Goal: Task Accomplishment & Management: Complete application form

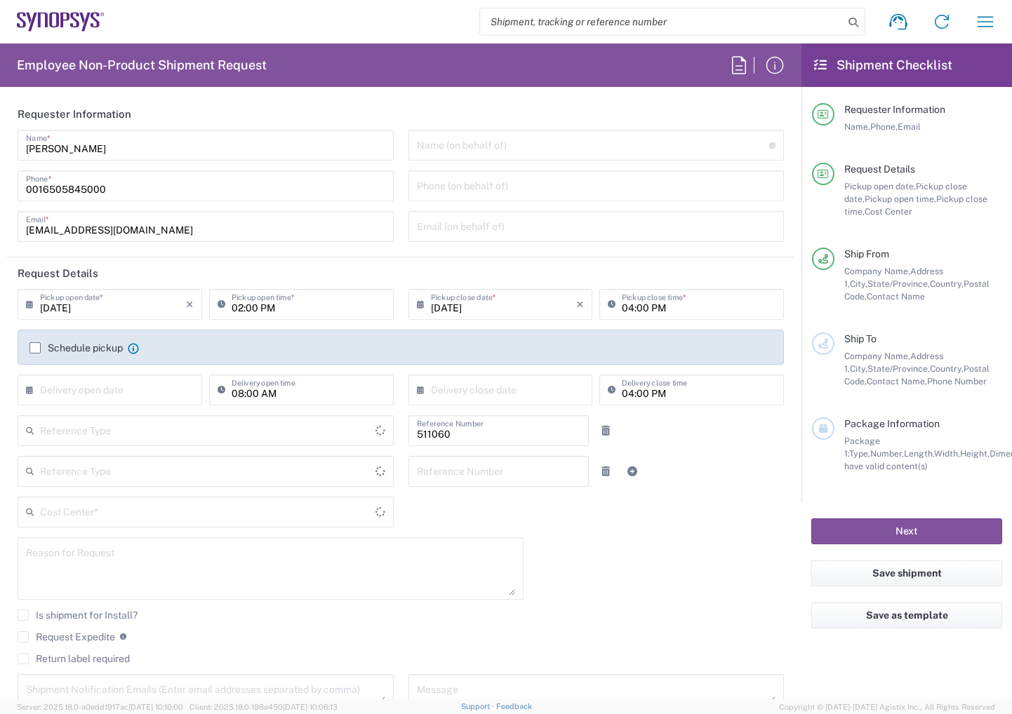
type input "Department"
type input "Delivered at Place"
type input "US01, SDG, HAPS, HW 511060"
type input "[GEOGRAPHIC_DATA]"
type input "[US_STATE]"
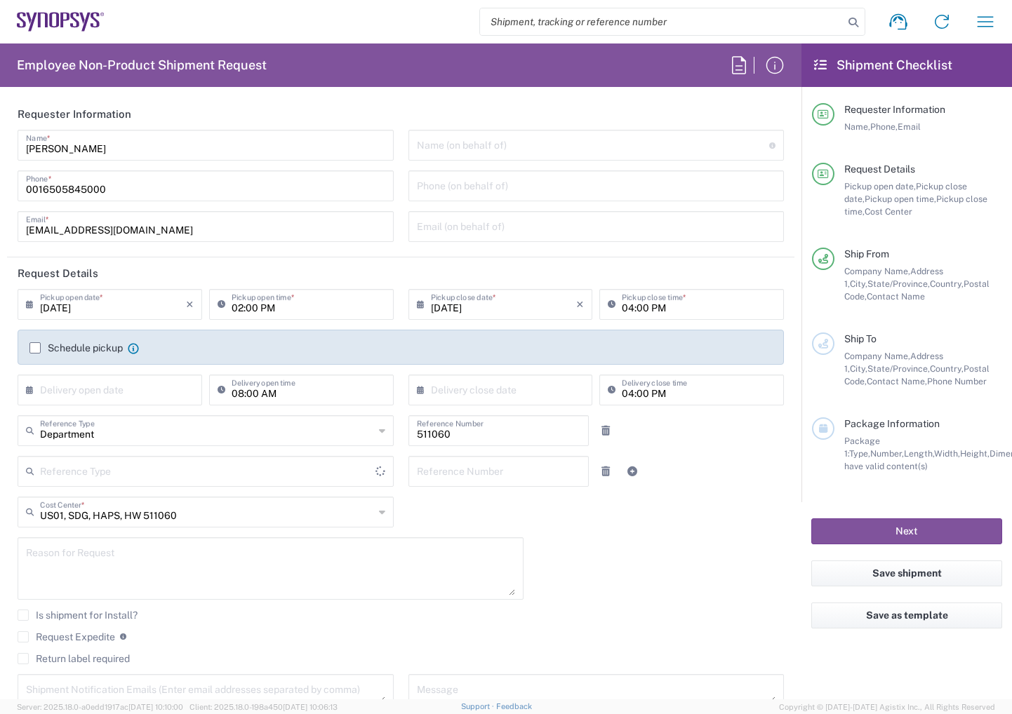
type input "[GEOGRAPHIC_DATA]"
type input "La Jolla US2D"
click at [36, 350] on label "Schedule pickup" at bounding box center [75, 347] width 93 height 11
click at [35, 348] on input "Schedule pickup" at bounding box center [35, 348] width 0 height 0
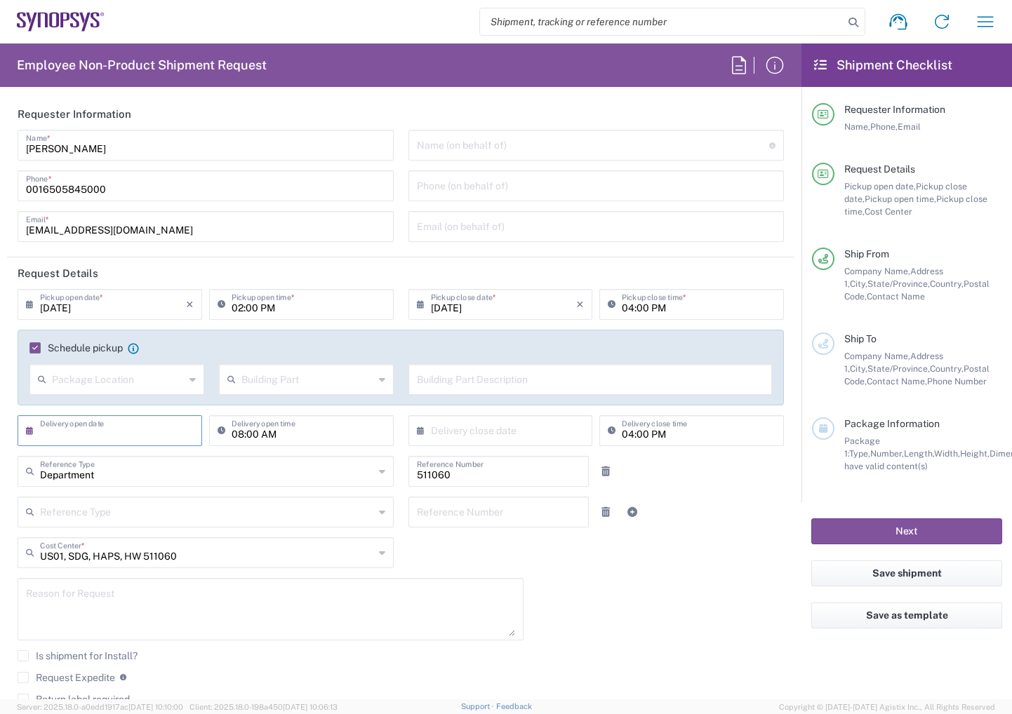
click at [126, 430] on input "text" at bounding box center [113, 430] width 146 height 25
click at [148, 498] on span "5" at bounding box center [154, 498] width 20 height 20
type input "[DATE]"
click at [477, 432] on input "text" at bounding box center [504, 430] width 146 height 25
click at [542, 503] on span "5" at bounding box center [539, 498] width 20 height 20
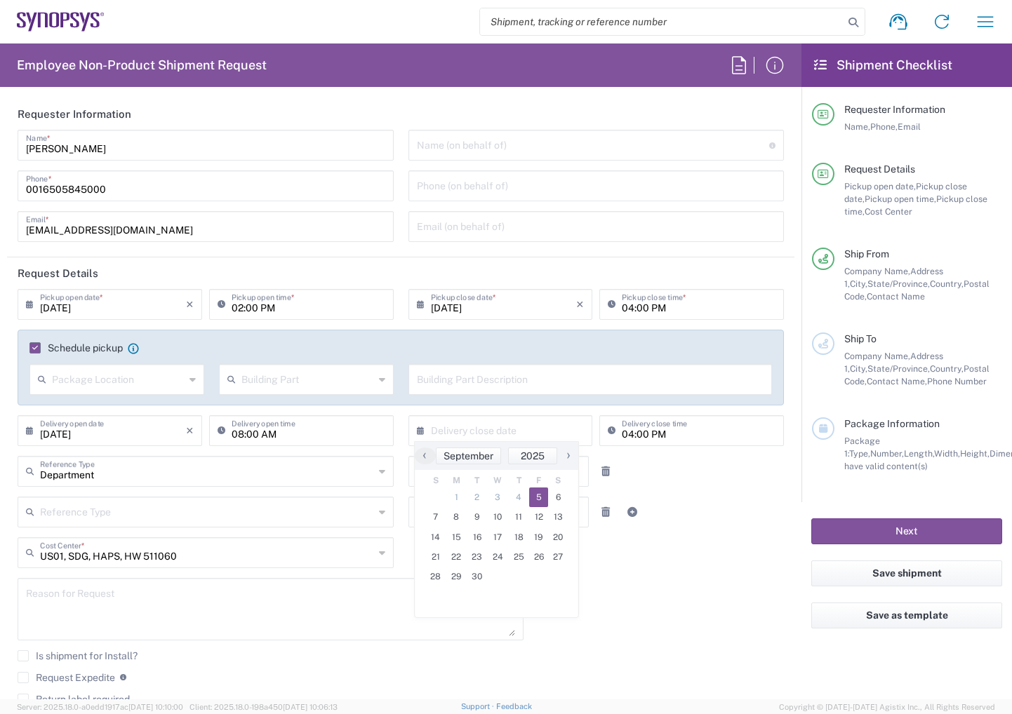
type input "[DATE]"
drag, startPoint x: 42, startPoint y: 189, endPoint x: 163, endPoint y: 194, distance: 120.8
click at [163, 194] on input "0016505845000" at bounding box center [205, 185] width 359 height 25
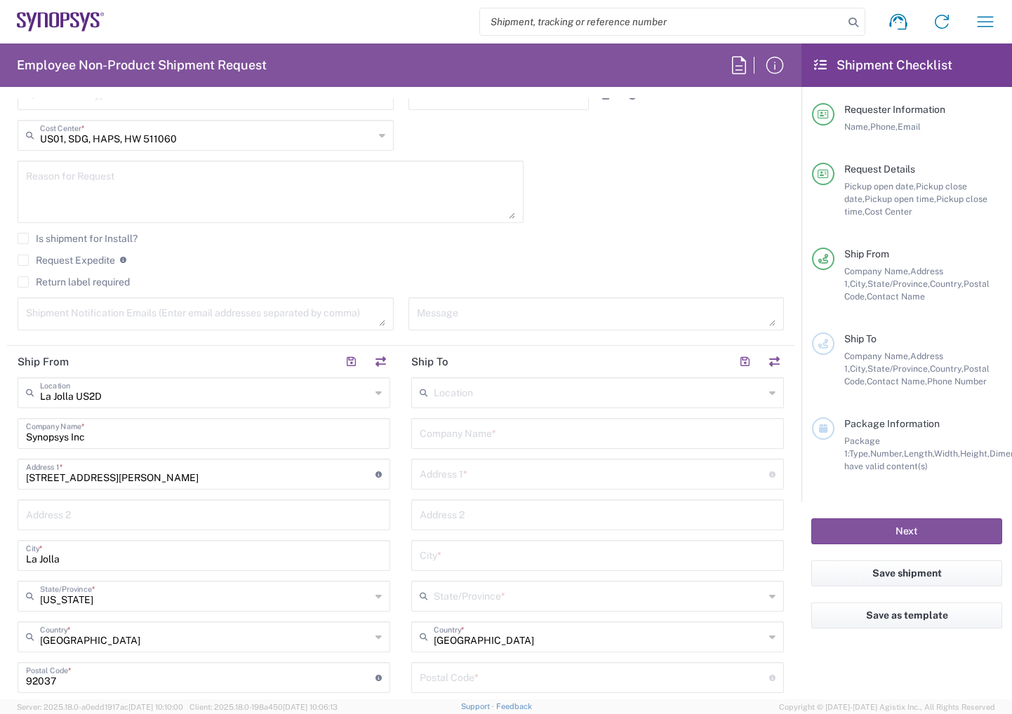
scroll to position [421, 0]
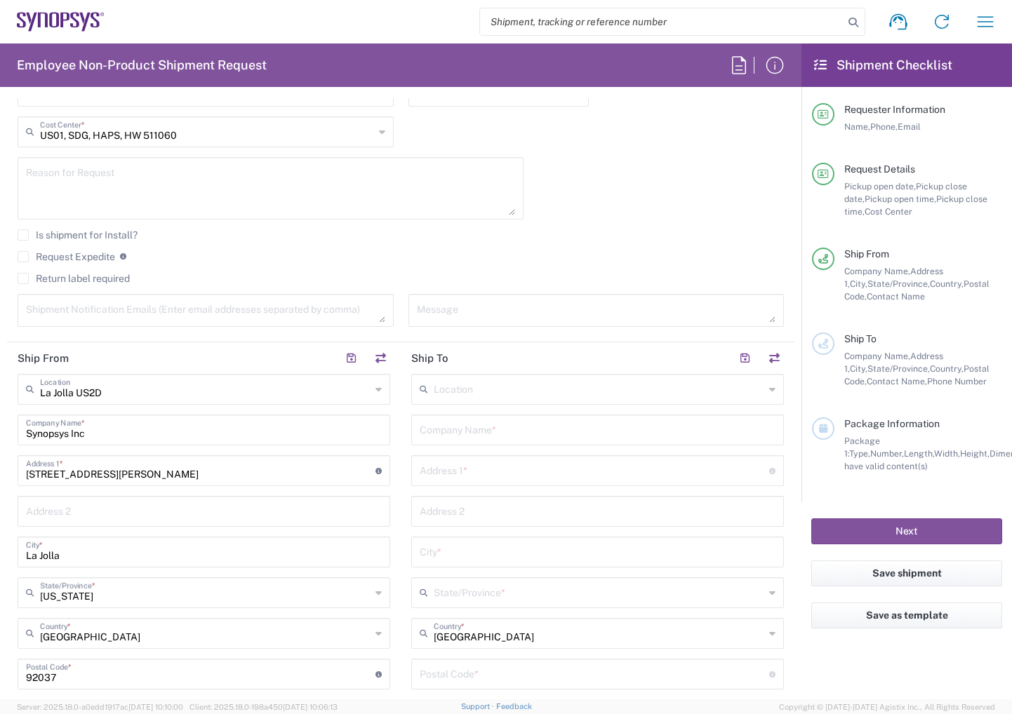
type input "0018589227693"
drag, startPoint x: 27, startPoint y: 255, endPoint x: 222, endPoint y: 331, distance: 208.6
click at [28, 255] on label "Request Expedite" at bounding box center [67, 256] width 98 height 11
click at [23, 257] on input "Request Expedite" at bounding box center [23, 257] width 0 height 0
click at [227, 309] on textarea at bounding box center [205, 310] width 359 height 25
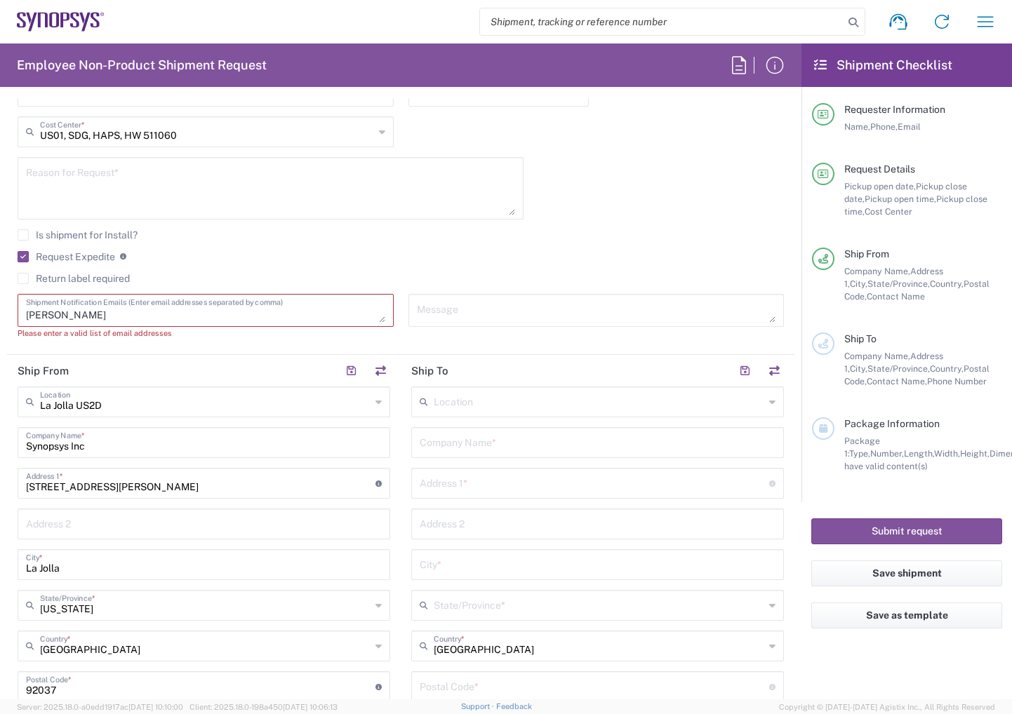
click at [131, 319] on textarea "[PERSON_NAME]" at bounding box center [205, 310] width 359 height 25
click at [166, 319] on textarea "[PERSON_NAME][EMAIL_ADDRESS][DOMAIN_NAME]; tc" at bounding box center [205, 310] width 359 height 25
type textarea "[PERSON_NAME][EMAIL_ADDRESS][DOMAIN_NAME]; [EMAIL_ADDRESS][DOMAIN_NAME]"
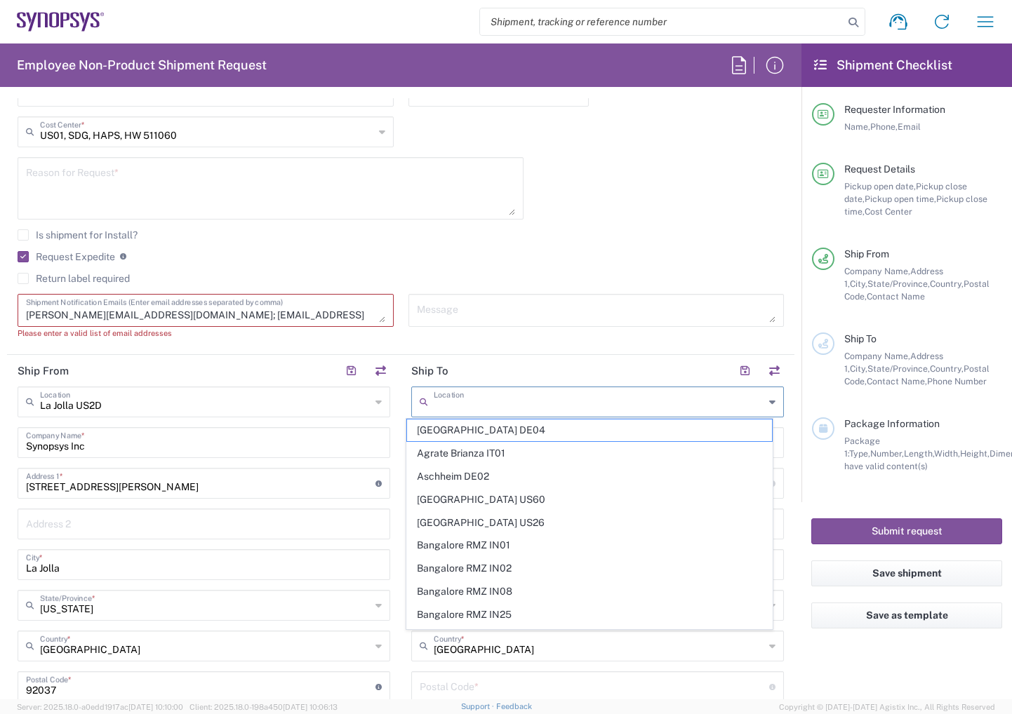
click at [495, 404] on input "text" at bounding box center [599, 401] width 331 height 25
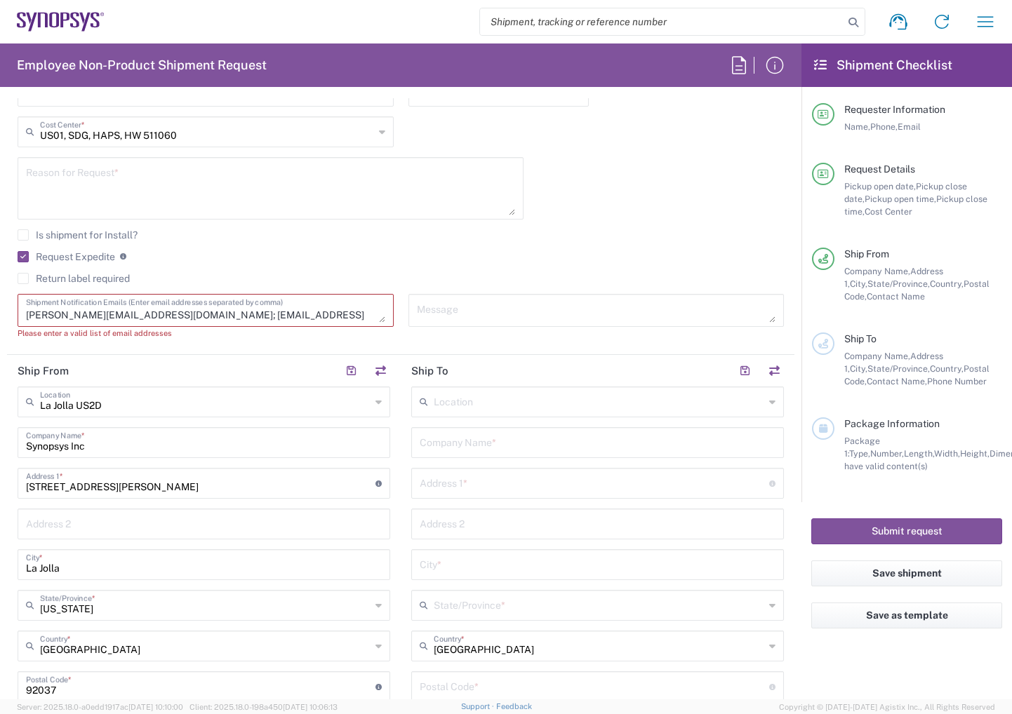
click at [515, 436] on input "text" at bounding box center [598, 441] width 356 height 25
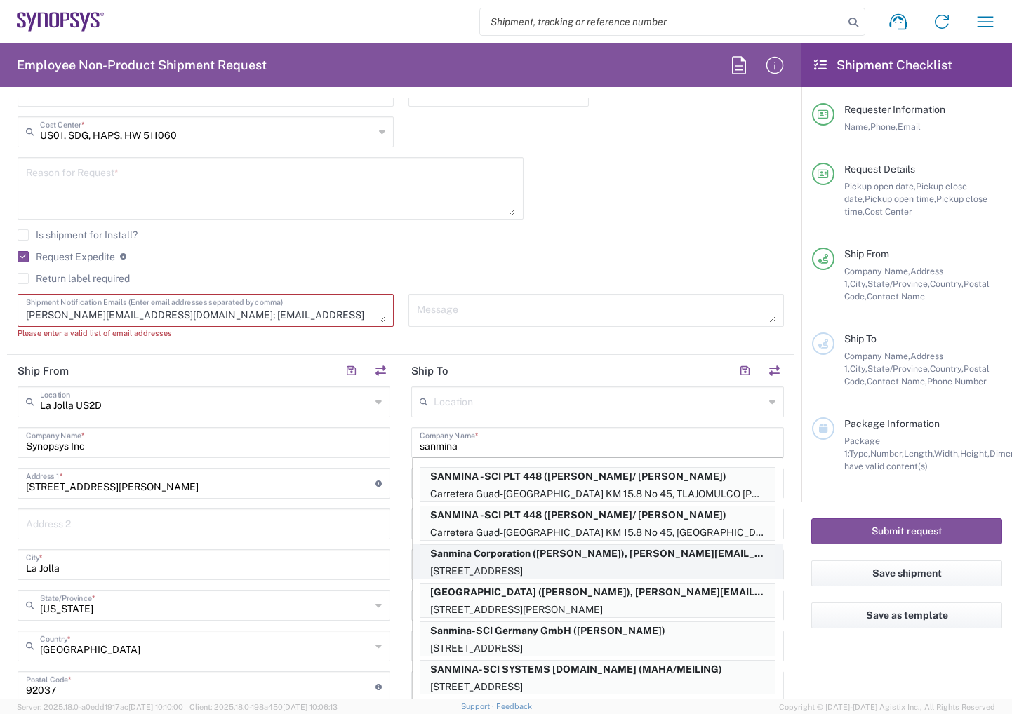
click at [520, 559] on p "Sanmina Corporation ([PERSON_NAME]), [PERSON_NAME][EMAIL_ADDRESS][DOMAIN_NAME]" at bounding box center [597, 554] width 354 height 18
type input "Sanmina Corporation"
type input "60 E. Plumeria"
type input "san [PERSON_NAME]"
type input "[US_STATE]"
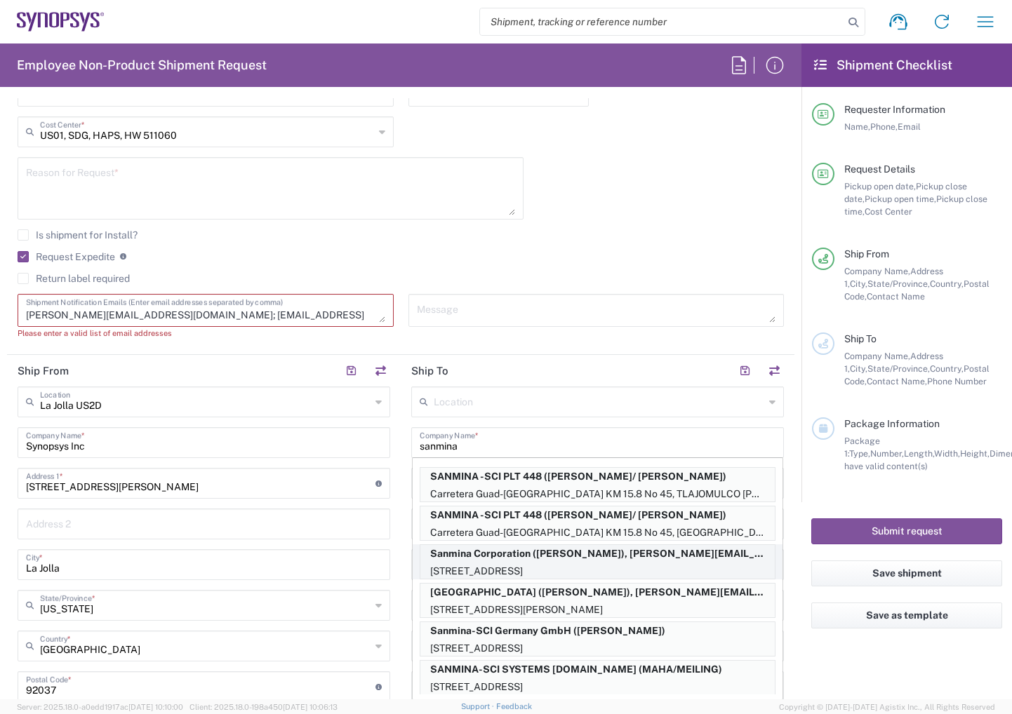
type input "95134"
type input "[PERSON_NAME]"
type input "9169908841"
type input "[PERSON_NAME][EMAIL_ADDRESS][DOMAIN_NAME]"
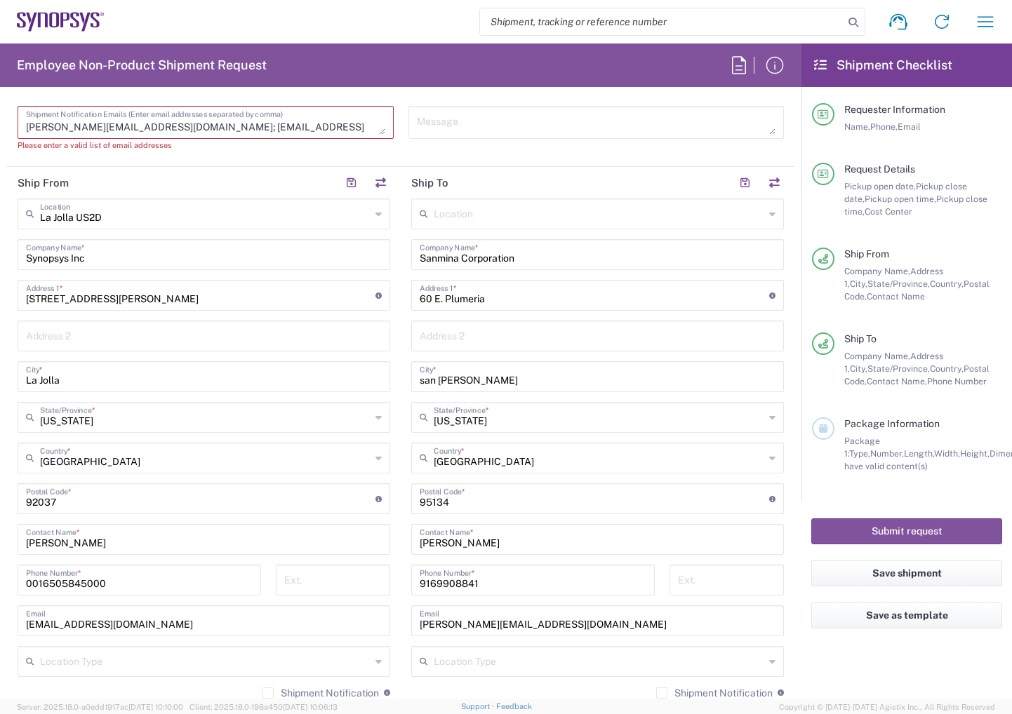
scroll to position [632, 0]
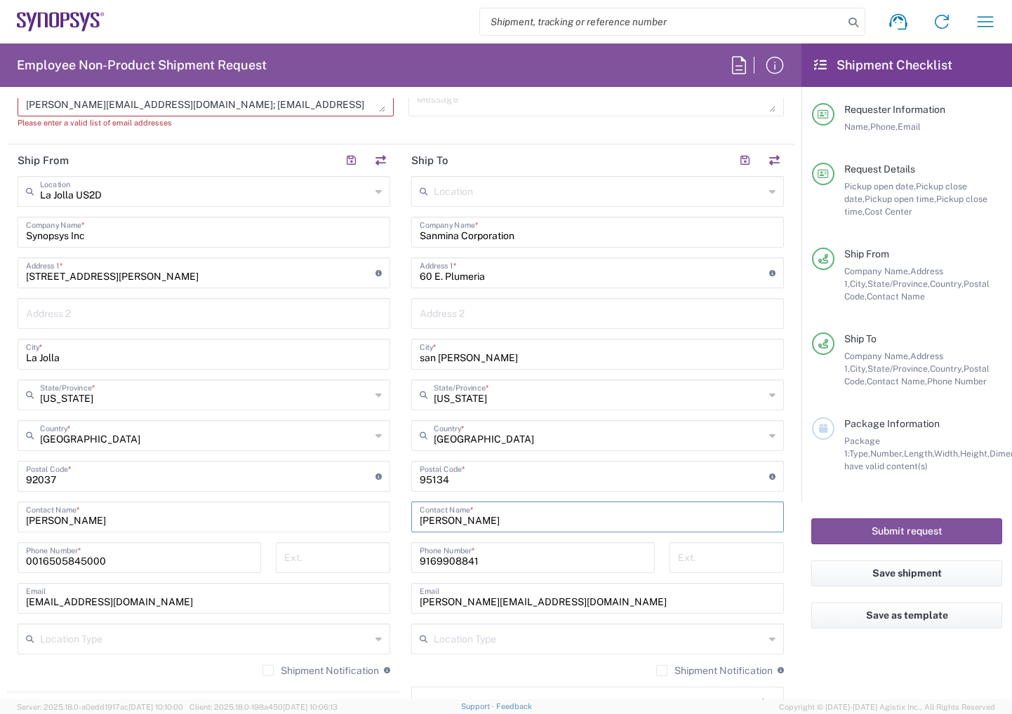
drag, startPoint x: 410, startPoint y: 519, endPoint x: 375, endPoint y: 519, distance: 35.1
click at [375, 519] on div "Ship From [GEOGRAPHIC_DATA] [GEOGRAPHIC_DATA] Location [GEOGRAPHIC_DATA] [GEOGR…" at bounding box center [400, 458] width 787 height 627
type input "[PERSON_NAME]"
drag, startPoint x: 564, startPoint y: 600, endPoint x: 361, endPoint y: 606, distance: 202.9
click at [361, 606] on div "Ship From [GEOGRAPHIC_DATA] [GEOGRAPHIC_DATA] Location [GEOGRAPHIC_DATA] [GEOGR…" at bounding box center [400, 458] width 787 height 627
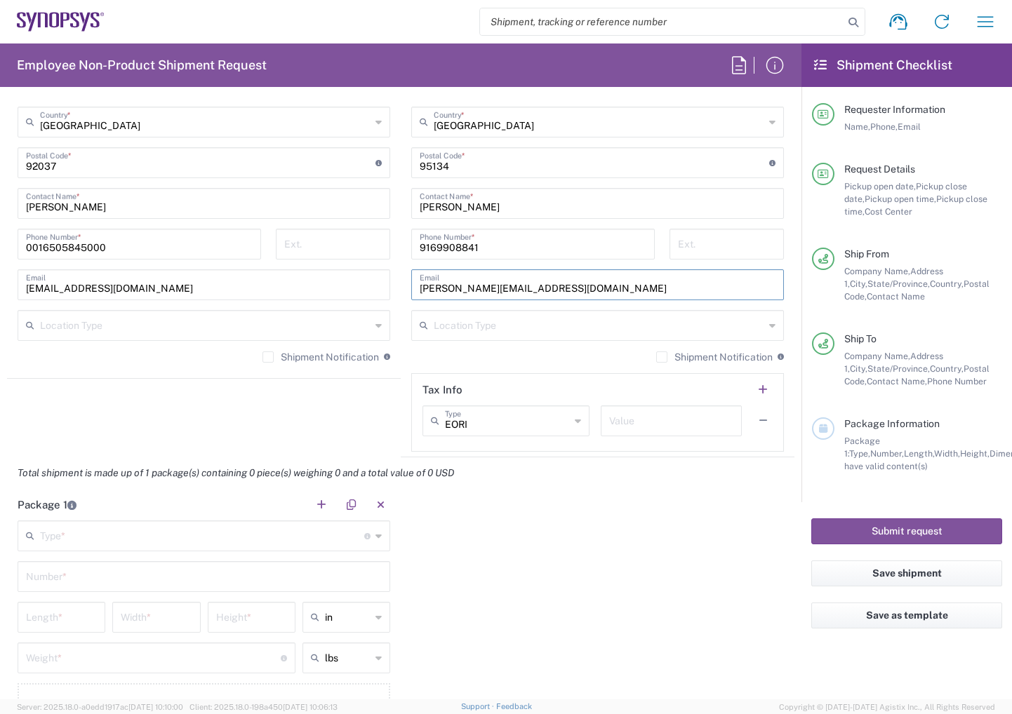
scroll to position [983, 0]
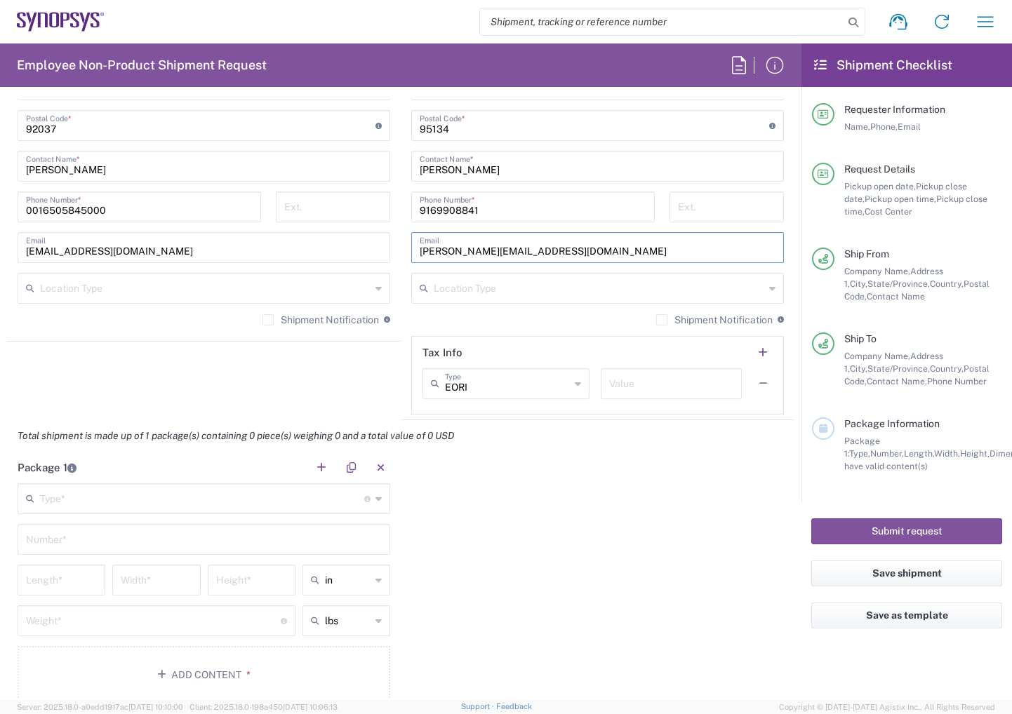
type input "[PERSON_NAME][EMAIL_ADDRESS][DOMAIN_NAME]"
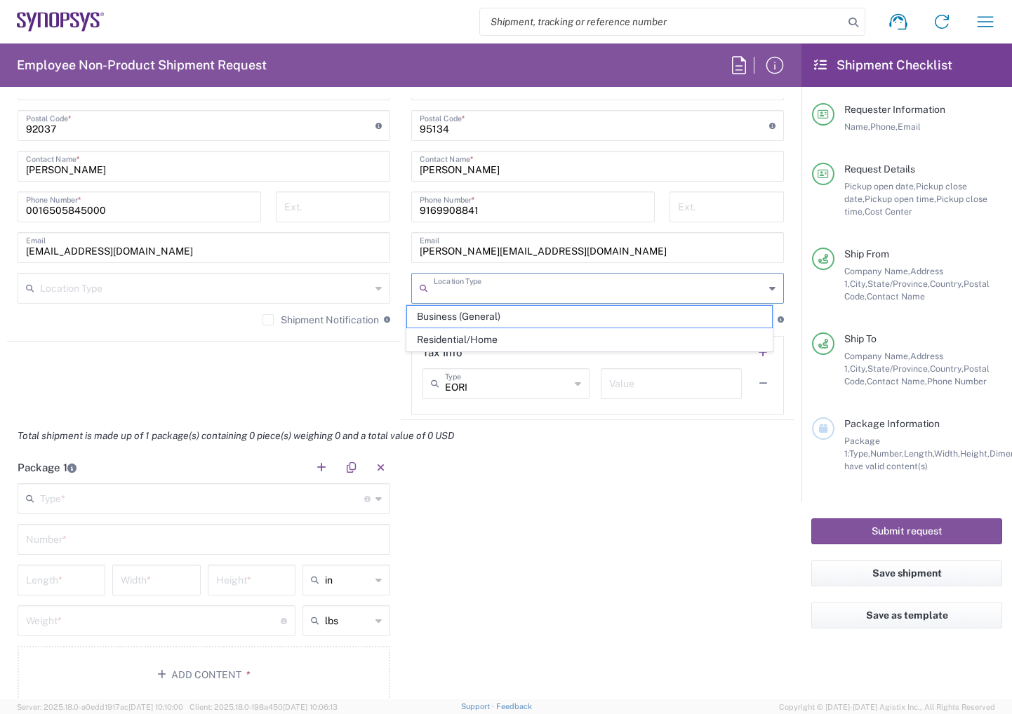
click at [515, 287] on input "text" at bounding box center [599, 287] width 331 height 25
drag, startPoint x: 457, startPoint y: 316, endPoint x: 352, endPoint y: 302, distance: 105.4
click at [455, 316] on span "Business (General)" at bounding box center [589, 317] width 364 height 22
type input "Business (General)"
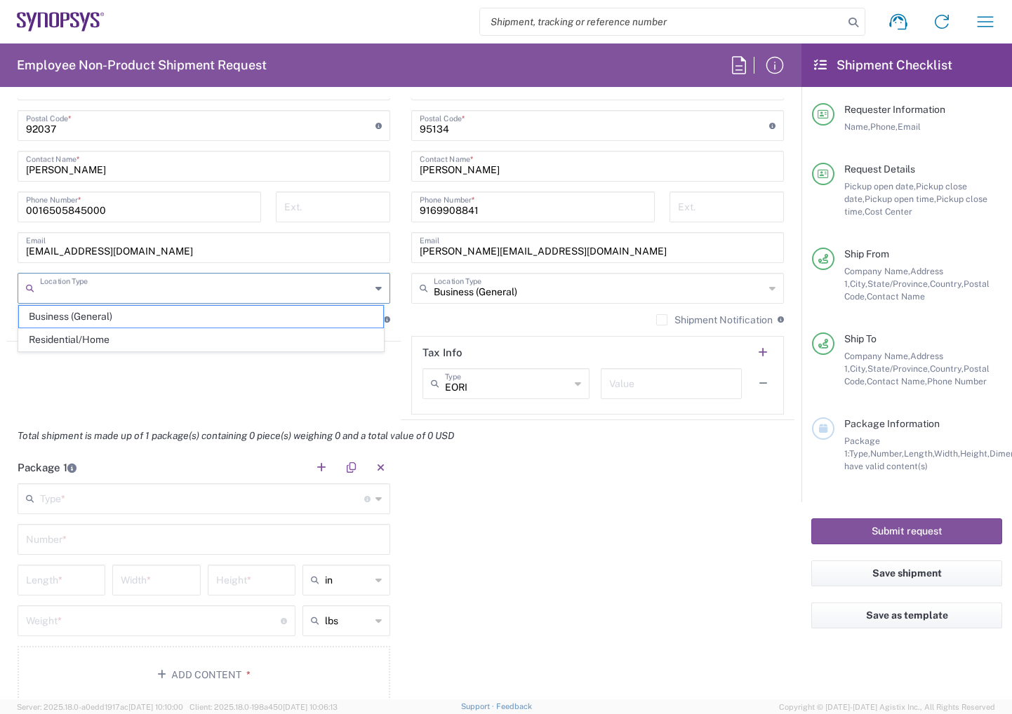
click at [326, 288] on input "text" at bounding box center [205, 287] width 331 height 25
click at [151, 317] on span "Business (General)" at bounding box center [201, 317] width 364 height 22
type input "Business (General)"
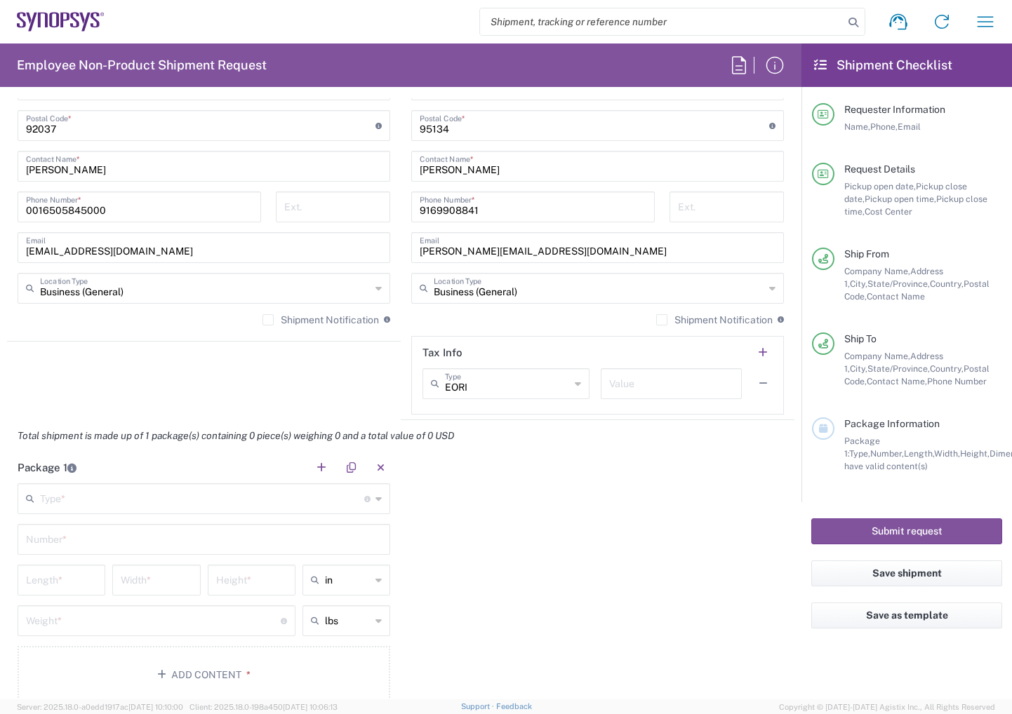
click at [656, 316] on label "Shipment Notification" at bounding box center [714, 319] width 116 height 11
click at [662, 320] on input "Shipment Notification" at bounding box center [662, 320] width 0 height 0
click at [262, 317] on label "Shipment Notification" at bounding box center [320, 319] width 116 height 11
click at [268, 320] on input "Shipment Notification" at bounding box center [268, 320] width 0 height 0
click at [641, 382] on input "text" at bounding box center [671, 383] width 125 height 25
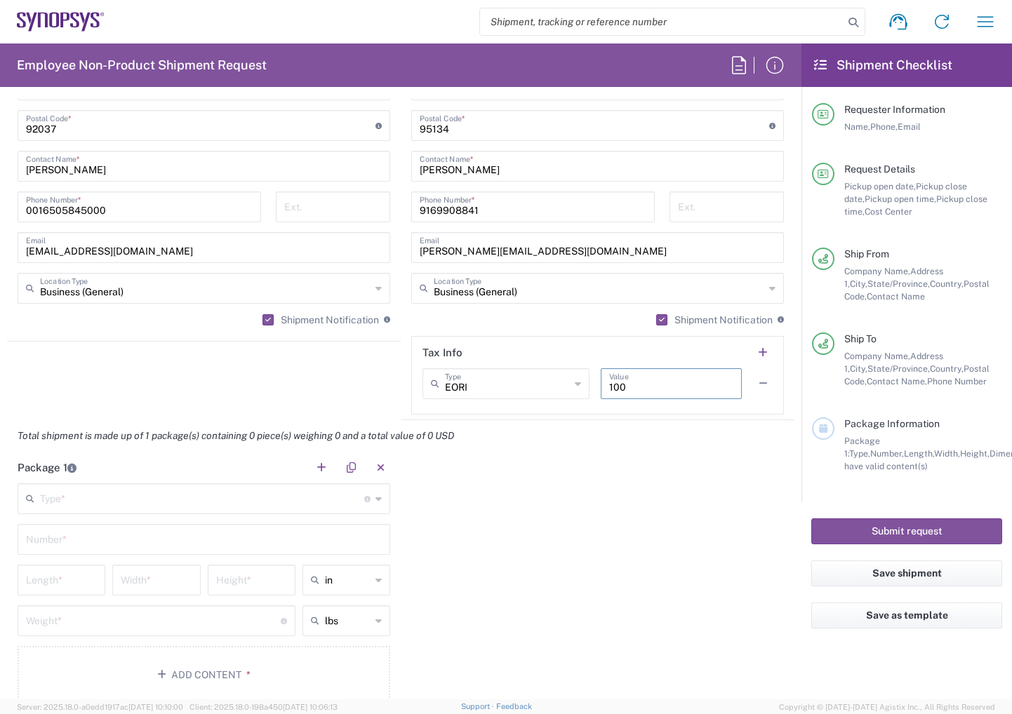
type input "100"
click at [563, 500] on div "Package 1 Type * Material used to package goods Bale(s) Basket(s) Bolt(s) Bottl…" at bounding box center [400, 583] width 787 height 262
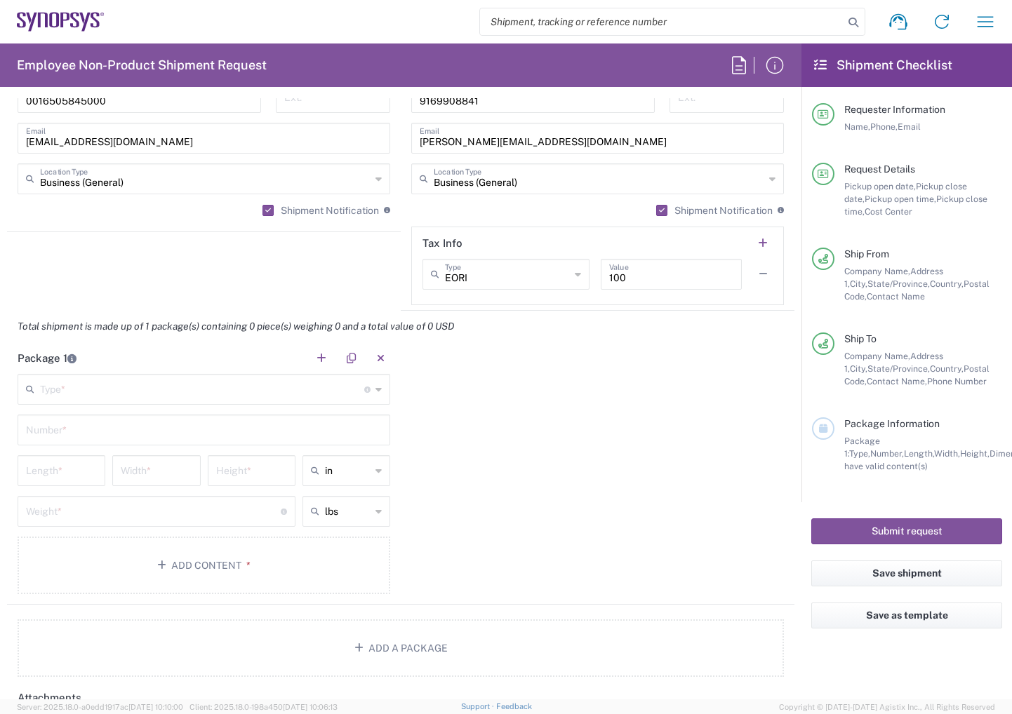
scroll to position [1193, 0]
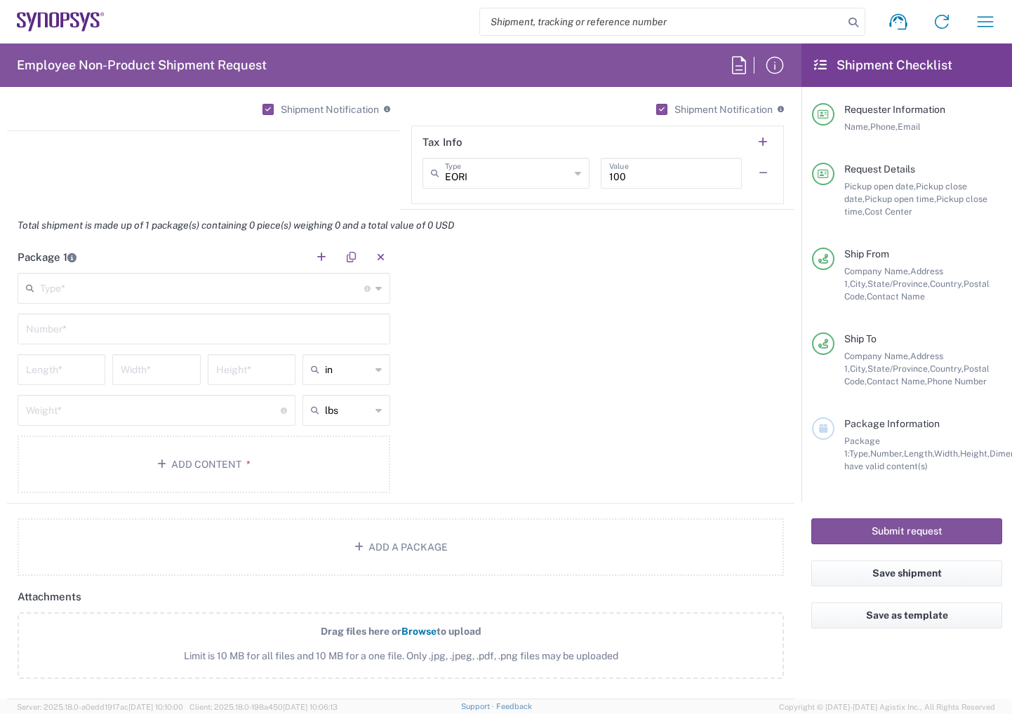
click at [100, 286] on input "text" at bounding box center [202, 287] width 324 height 25
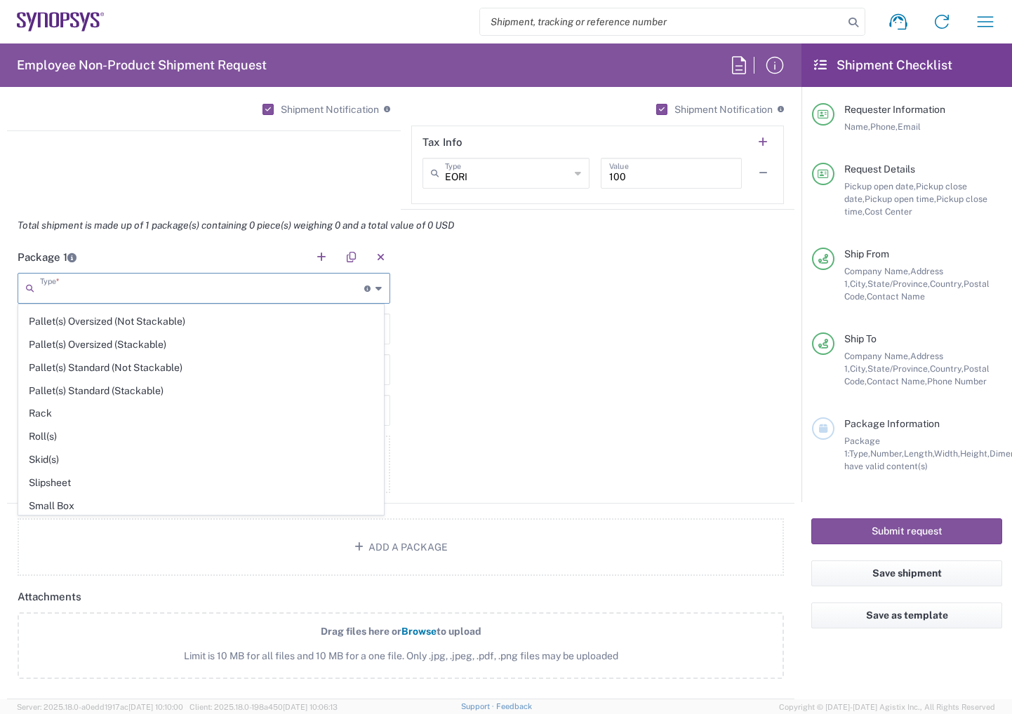
scroll to position [646, 0]
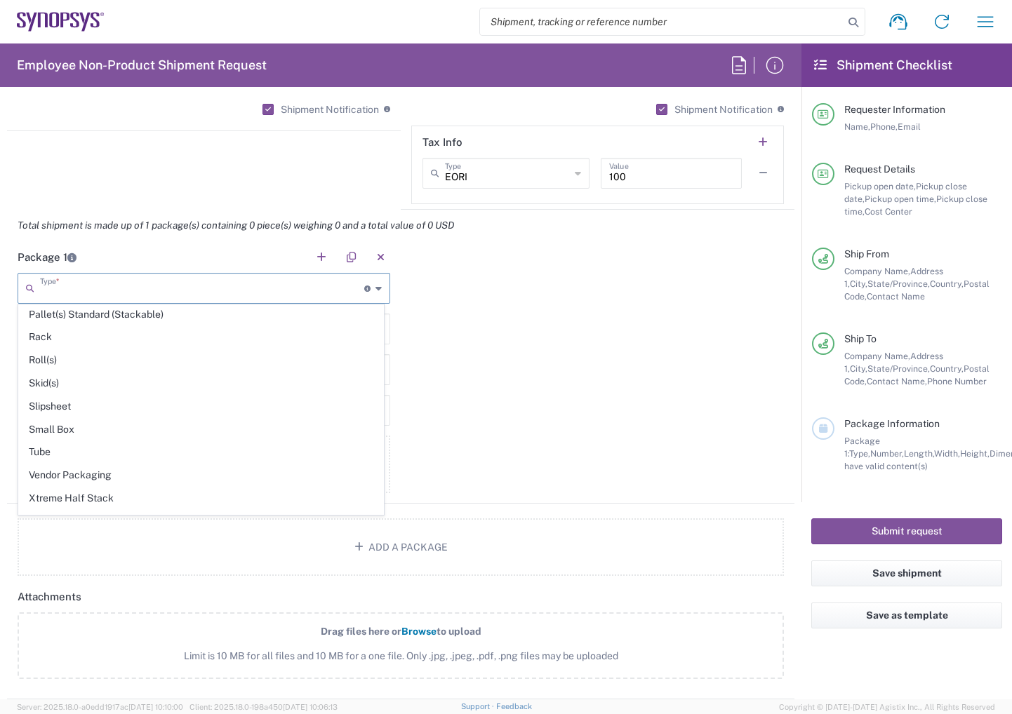
click at [116, 511] on span "Your Packaging" at bounding box center [201, 522] width 364 height 22
type input "Your Packaging"
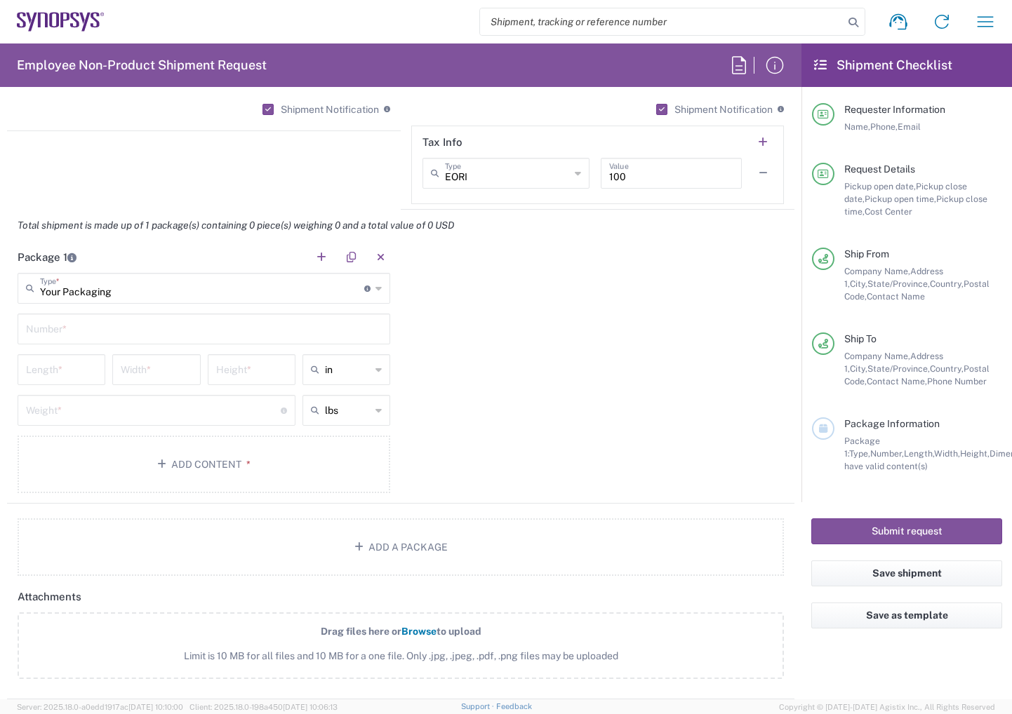
click at [101, 326] on input "text" at bounding box center [204, 328] width 356 height 25
type input "1"
click at [75, 368] on input "number" at bounding box center [61, 369] width 71 height 25
type input "10"
type input "14"
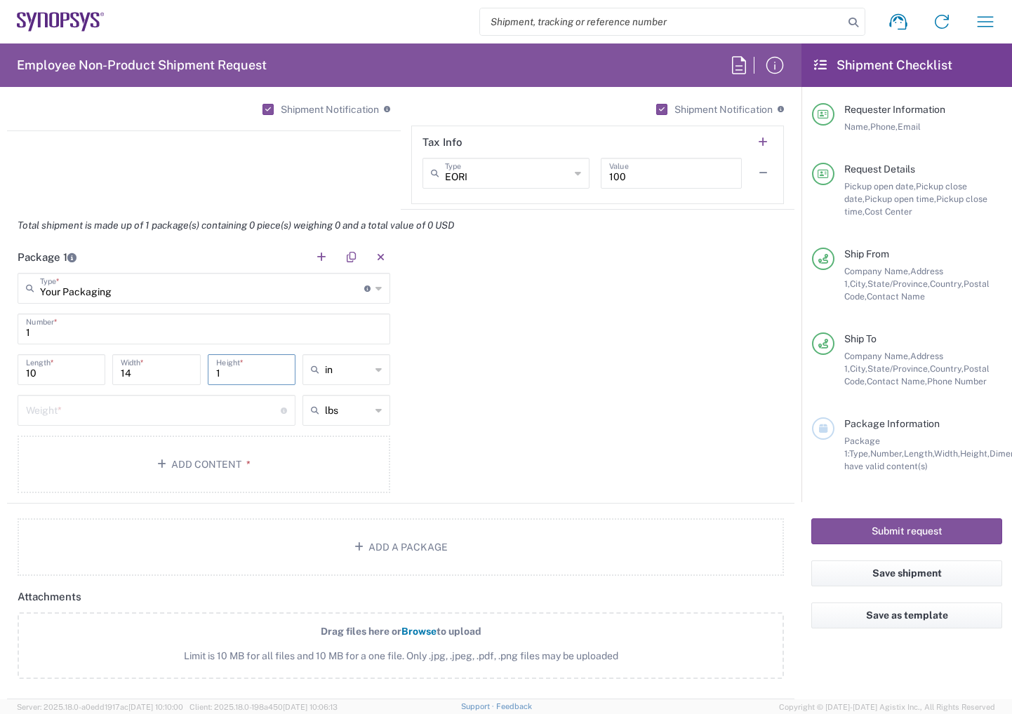
type input "1"
click at [79, 408] on input "number" at bounding box center [153, 409] width 255 height 25
type input "in"
type input "1"
click at [604, 434] on div "Package 1 Your Packaging Type * Material used to package goods Bale(s) Basket(s…" at bounding box center [400, 372] width 787 height 262
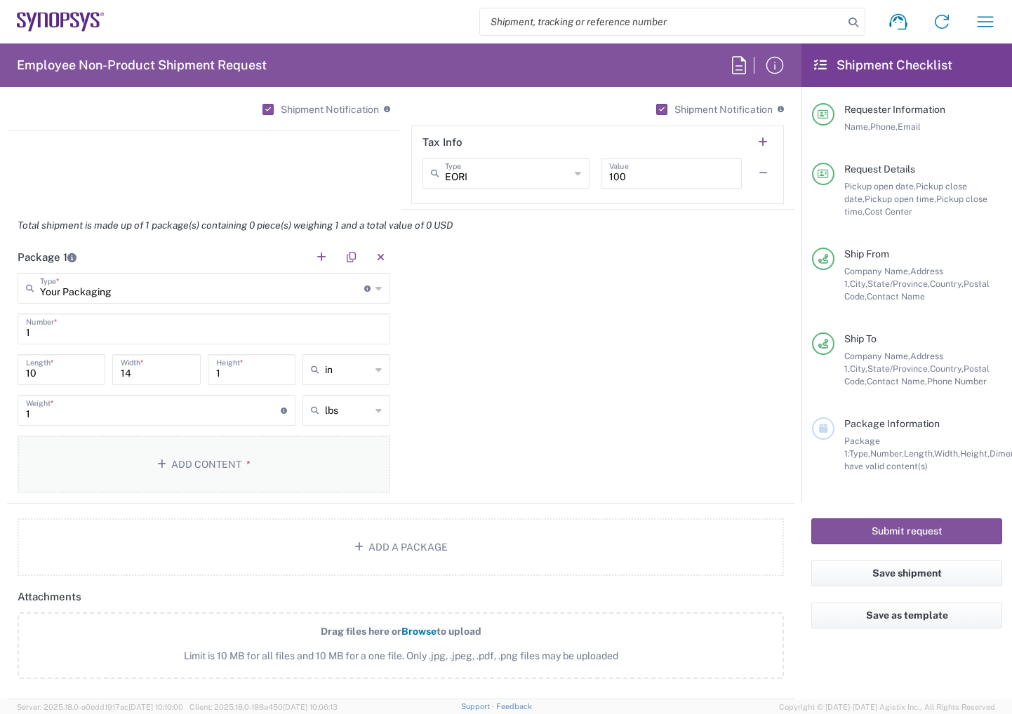
click at [314, 446] on button "Add Content *" at bounding box center [204, 465] width 373 height 58
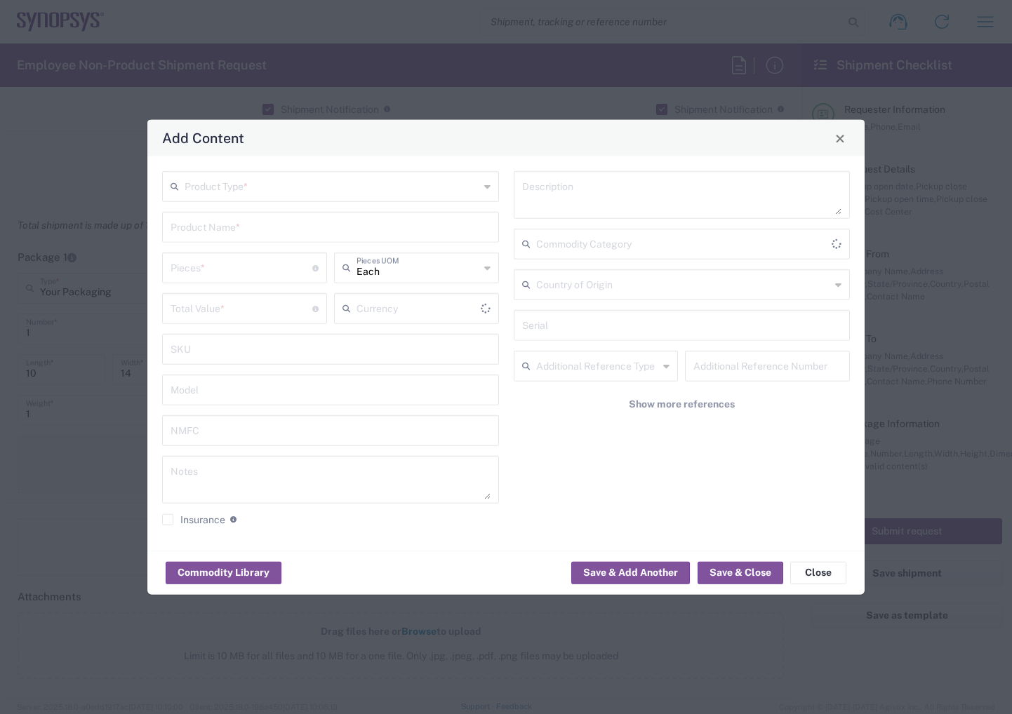
type input "US Dollar"
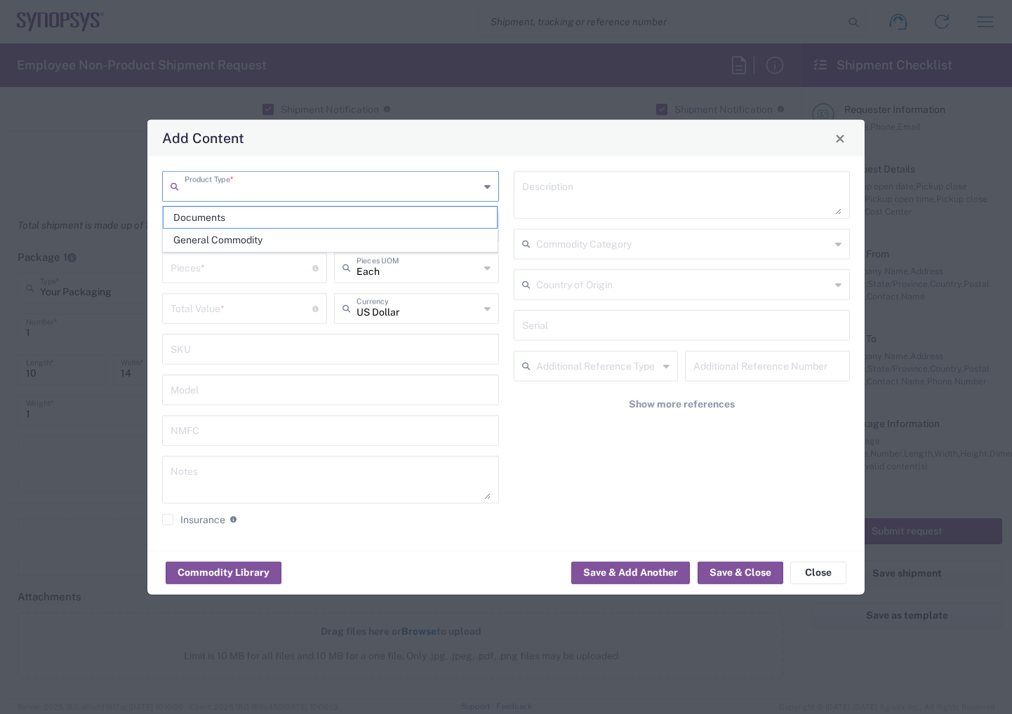
click at [373, 192] on input "text" at bounding box center [332, 185] width 295 height 25
click at [230, 238] on span "General Commodity" at bounding box center [331, 240] width 334 height 22
type input "General Commodity"
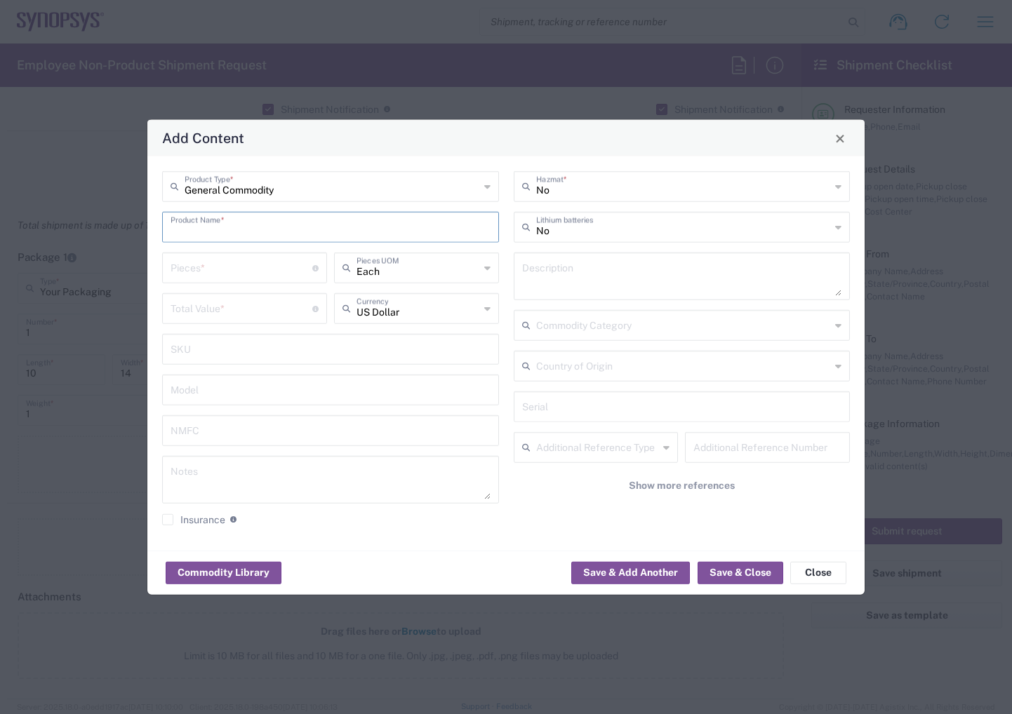
click at [340, 234] on input "text" at bounding box center [331, 226] width 320 height 25
type input "replacement parts"
click at [236, 269] on input "number" at bounding box center [242, 267] width 142 height 25
type input "3"
click at [241, 307] on input "number" at bounding box center [242, 307] width 142 height 25
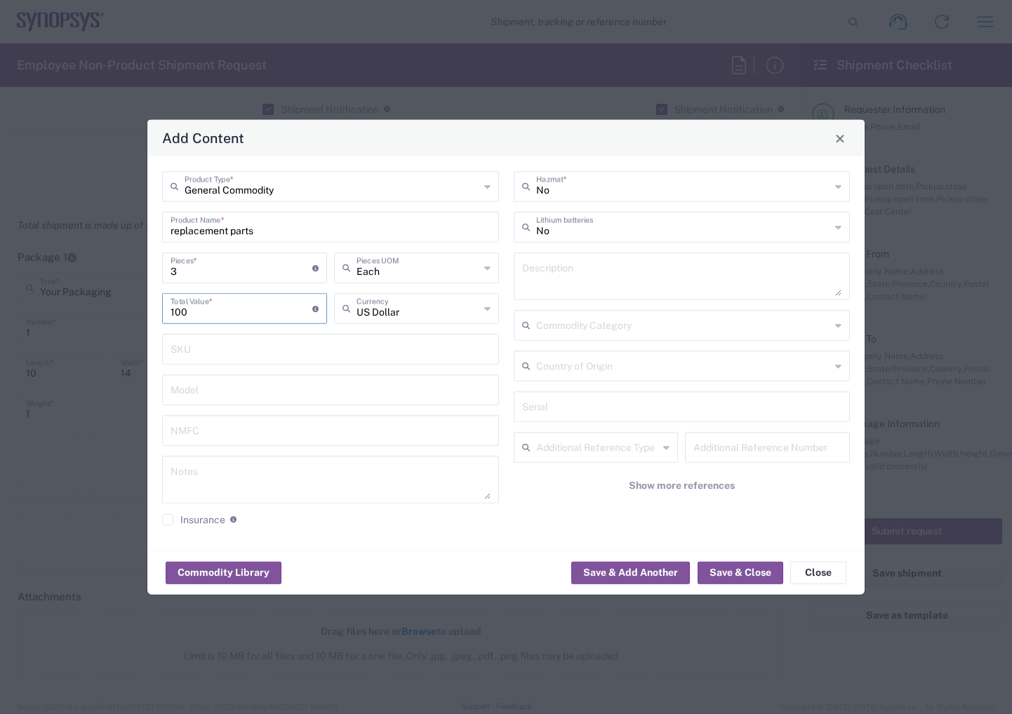
type input "100"
click at [422, 272] on input "text" at bounding box center [418, 267] width 123 height 25
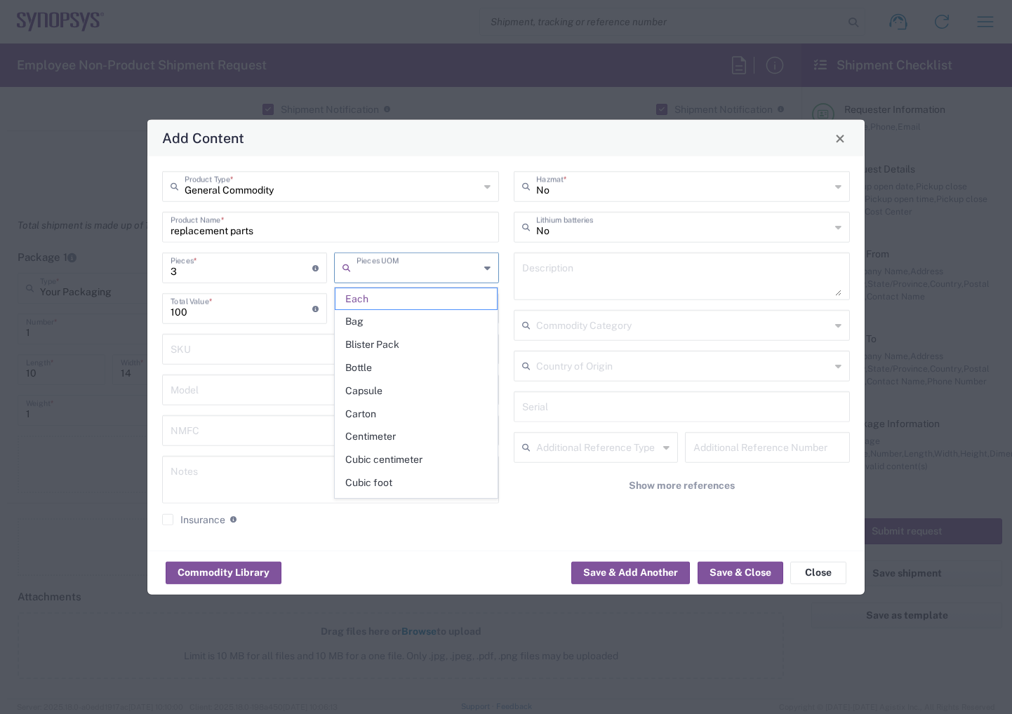
click at [422, 272] on input "text" at bounding box center [418, 267] width 123 height 25
click at [489, 270] on icon at bounding box center [487, 268] width 6 height 22
click at [506, 286] on div "No Hazmat * No Lithium batteries Description Commodity Category Country of Orig…" at bounding box center [682, 353] width 352 height 365
type input "Each"
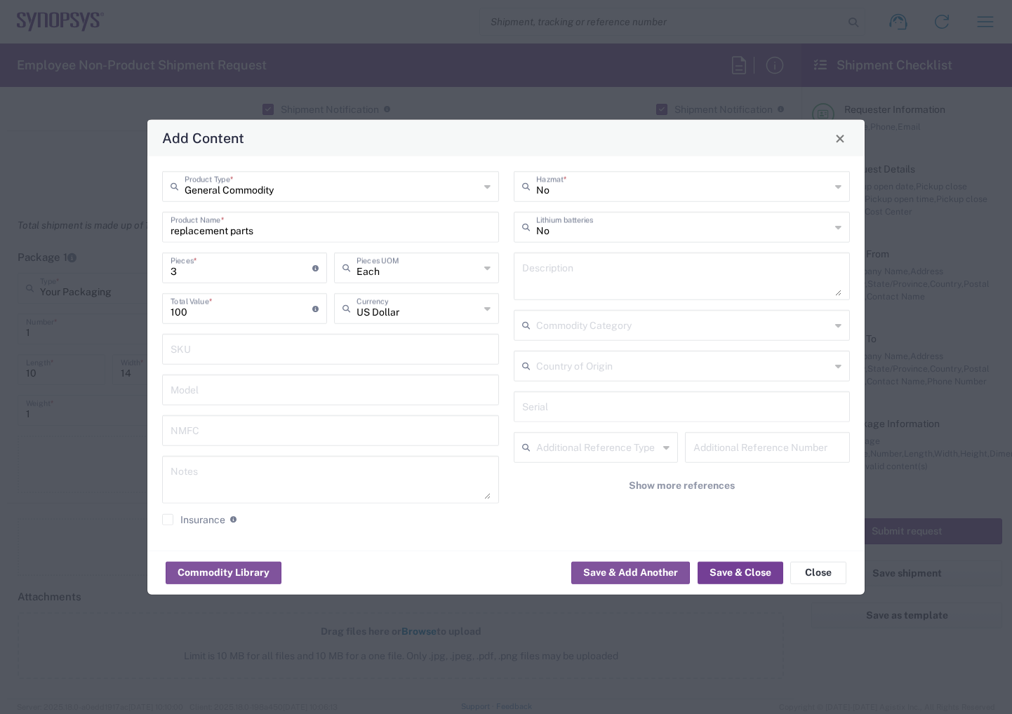
click at [737, 574] on button "Save & Close" at bounding box center [741, 572] width 86 height 22
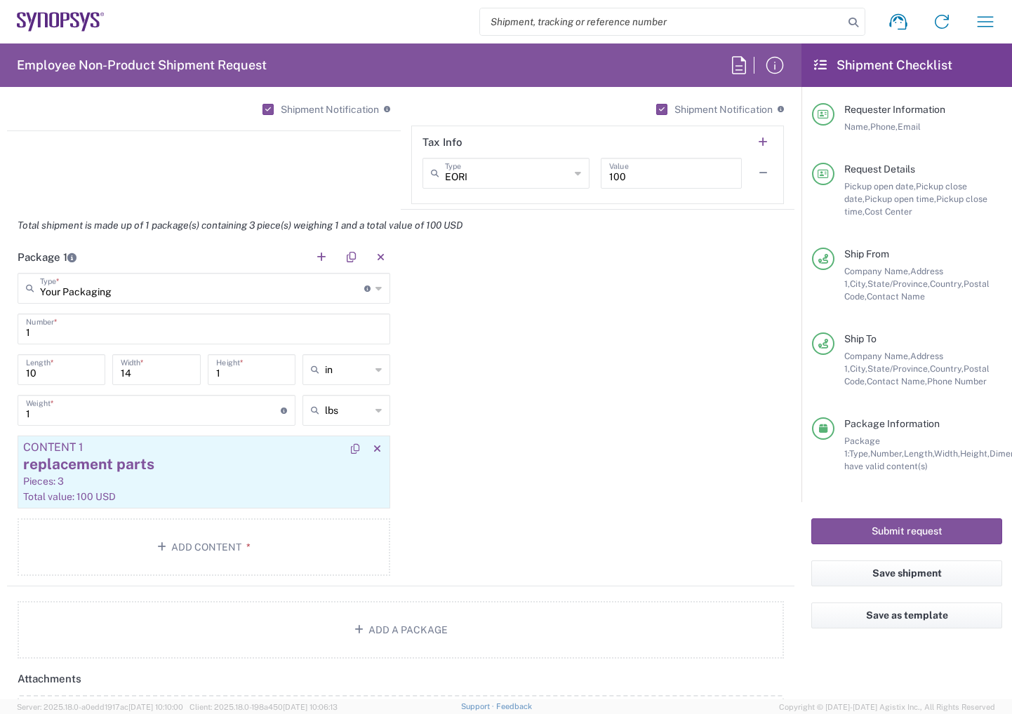
click at [135, 465] on div "replacement parts" at bounding box center [203, 464] width 361 height 21
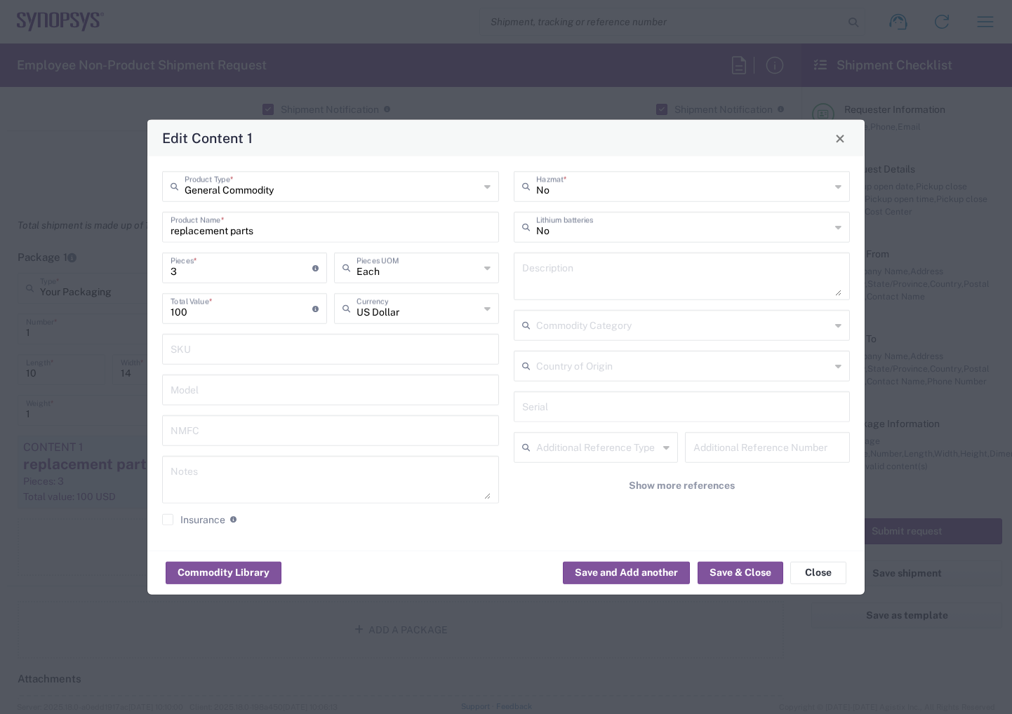
click at [285, 221] on input "replacement parts" at bounding box center [331, 226] width 320 height 25
type input "replacement parts BBH"
click at [753, 576] on button "Save & Close" at bounding box center [741, 572] width 86 height 22
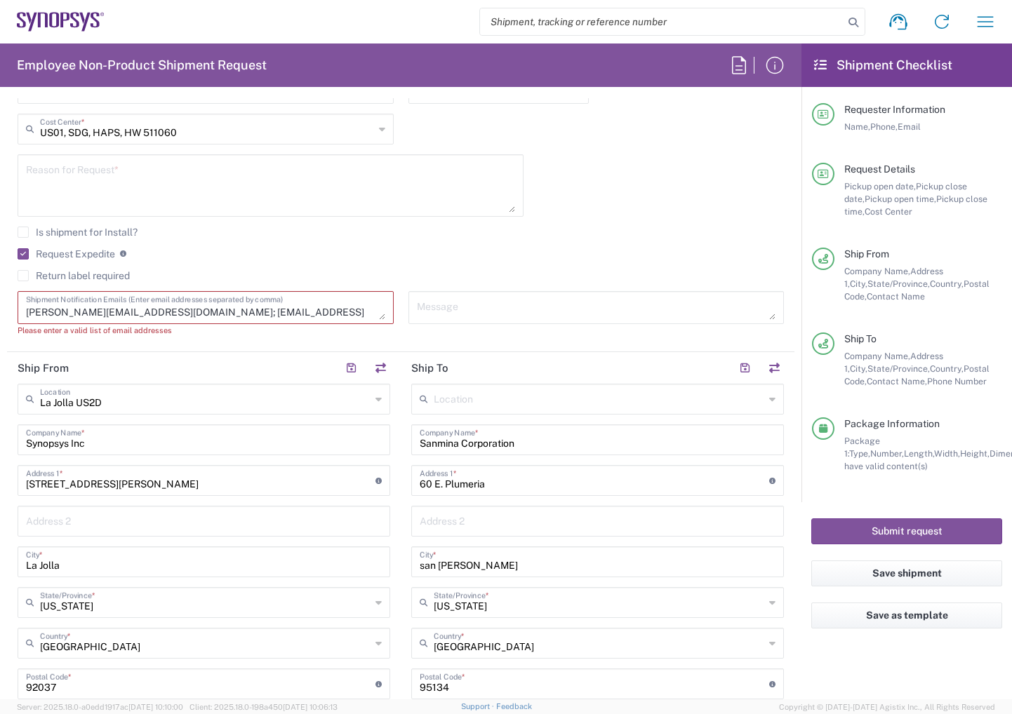
scroll to position [279, 0]
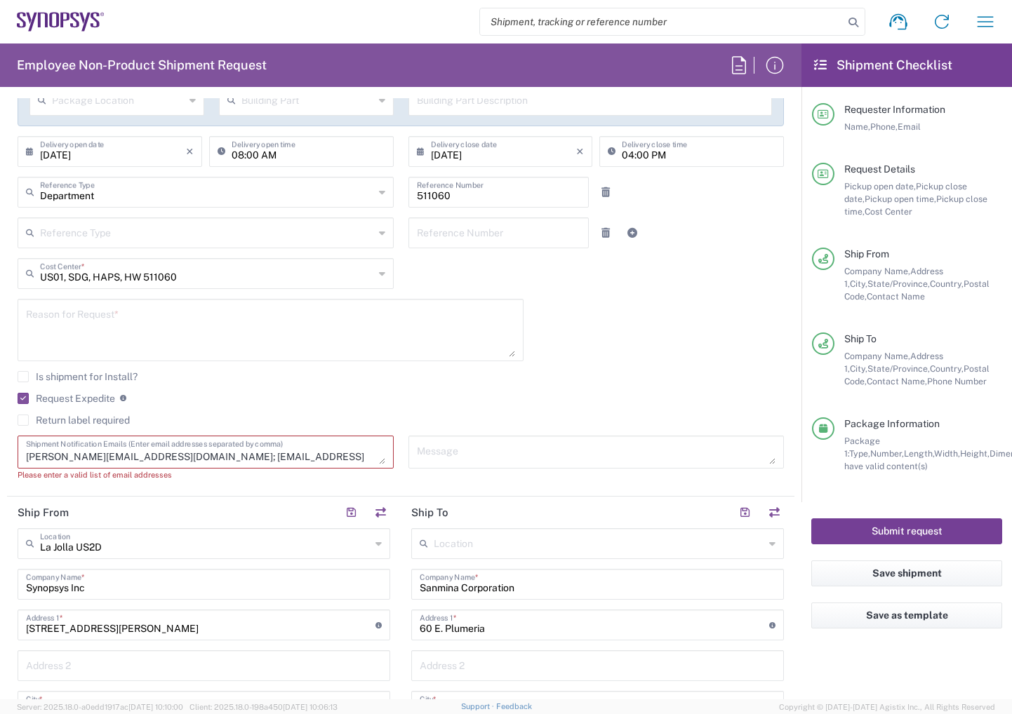
click at [867, 535] on button "Submit request" at bounding box center [906, 532] width 191 height 26
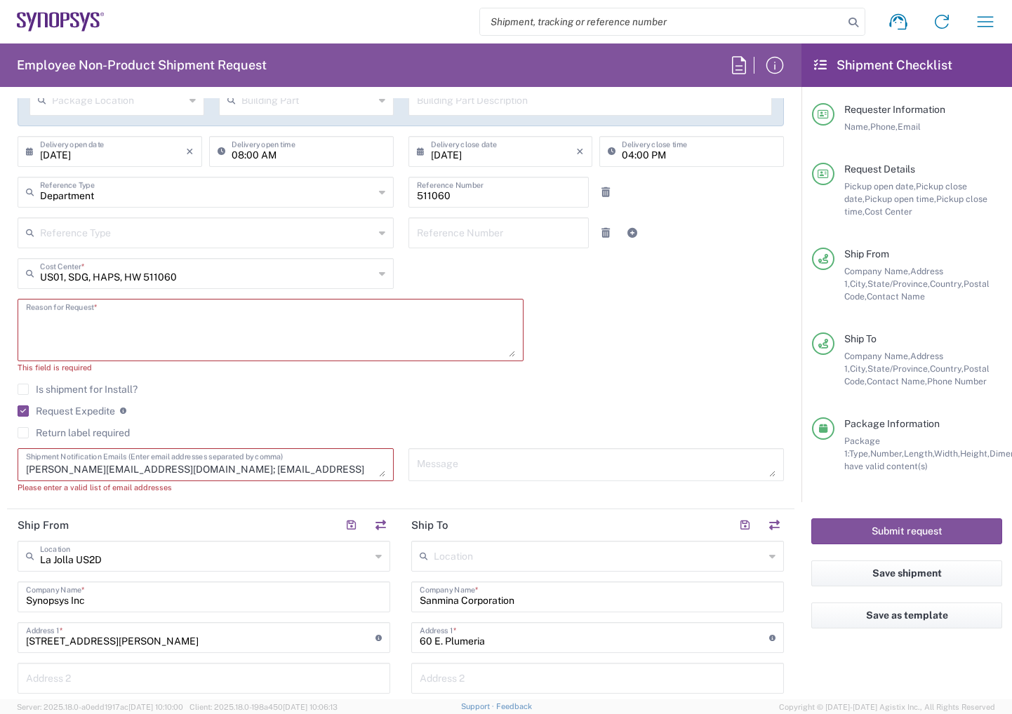
click at [178, 312] on textarea at bounding box center [270, 330] width 489 height 54
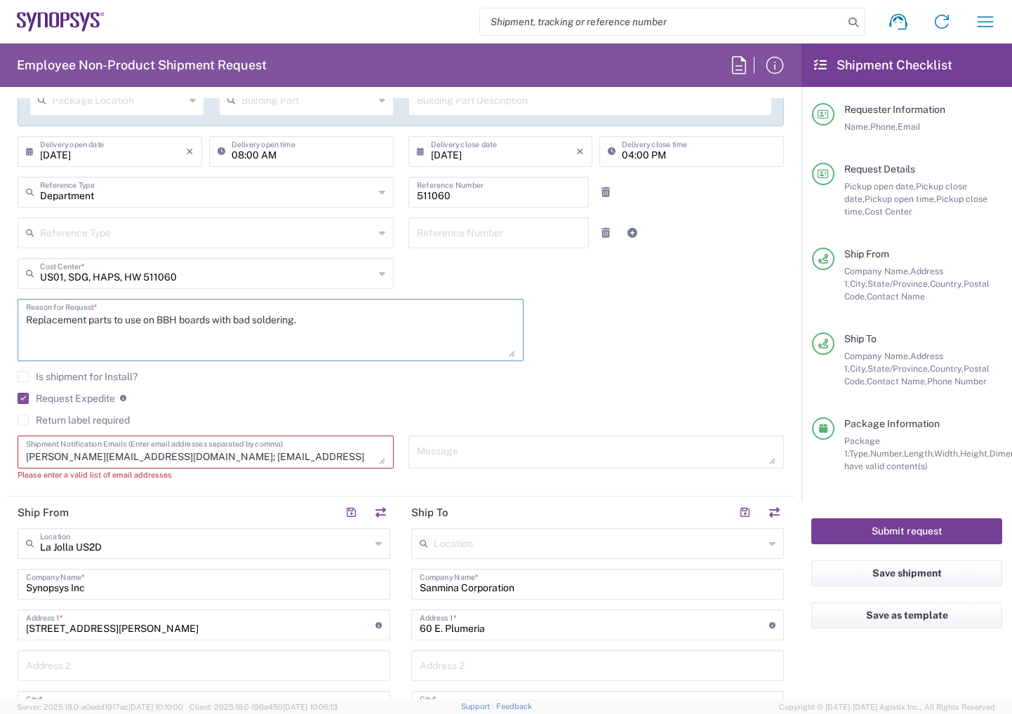
type textarea "Replacement parts to use on BBH boards with bad soldering."
click at [914, 525] on button "Submit request" at bounding box center [906, 532] width 191 height 26
click at [124, 454] on textarea "[PERSON_NAME][EMAIL_ADDRESS][DOMAIN_NAME]; [EMAIL_ADDRESS][DOMAIN_NAME]" at bounding box center [205, 452] width 359 height 25
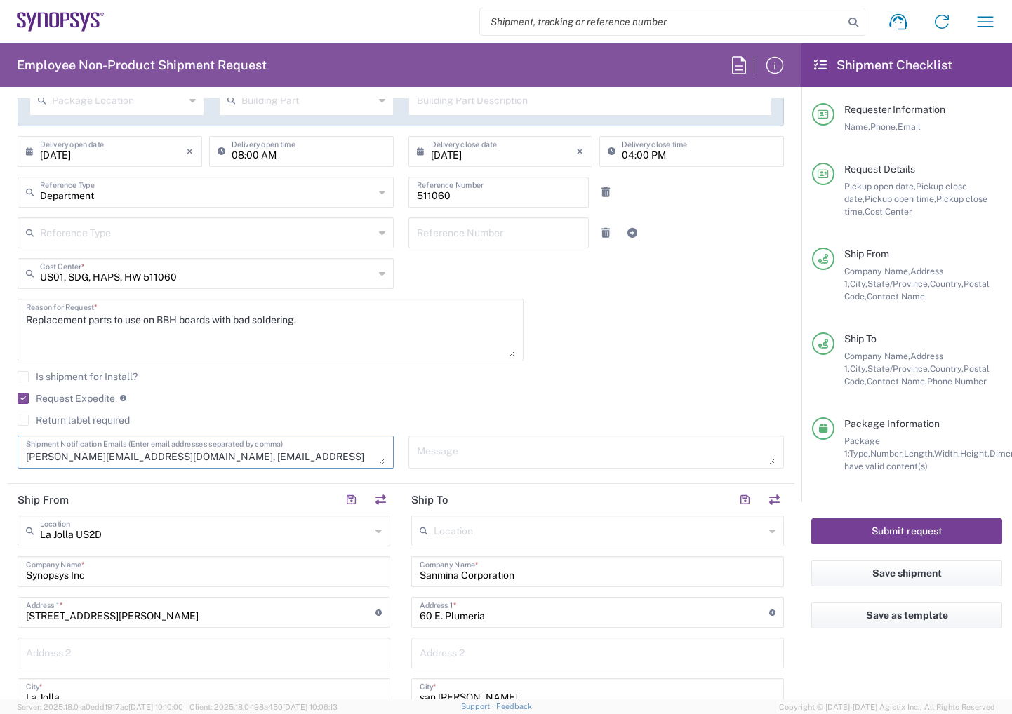
type textarea "[PERSON_NAME][EMAIL_ADDRESS][DOMAIN_NAME], [EMAIL_ADDRESS][DOMAIN_NAME]"
click at [902, 528] on button "Submit request" at bounding box center [906, 532] width 191 height 26
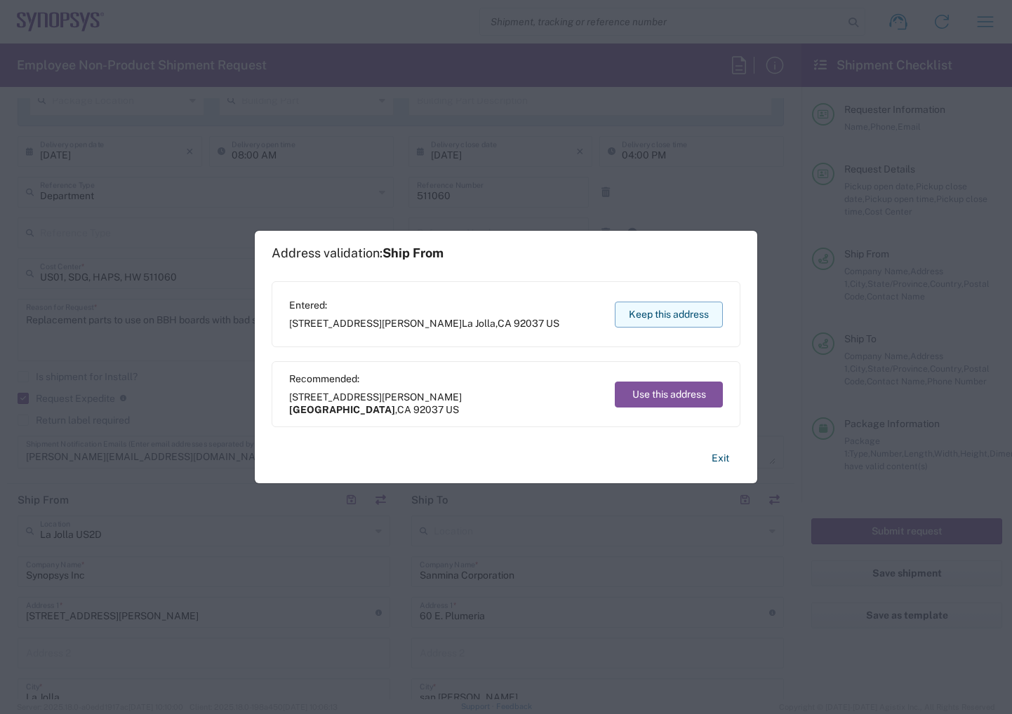
click at [650, 317] on button "Keep this address" at bounding box center [669, 315] width 108 height 26
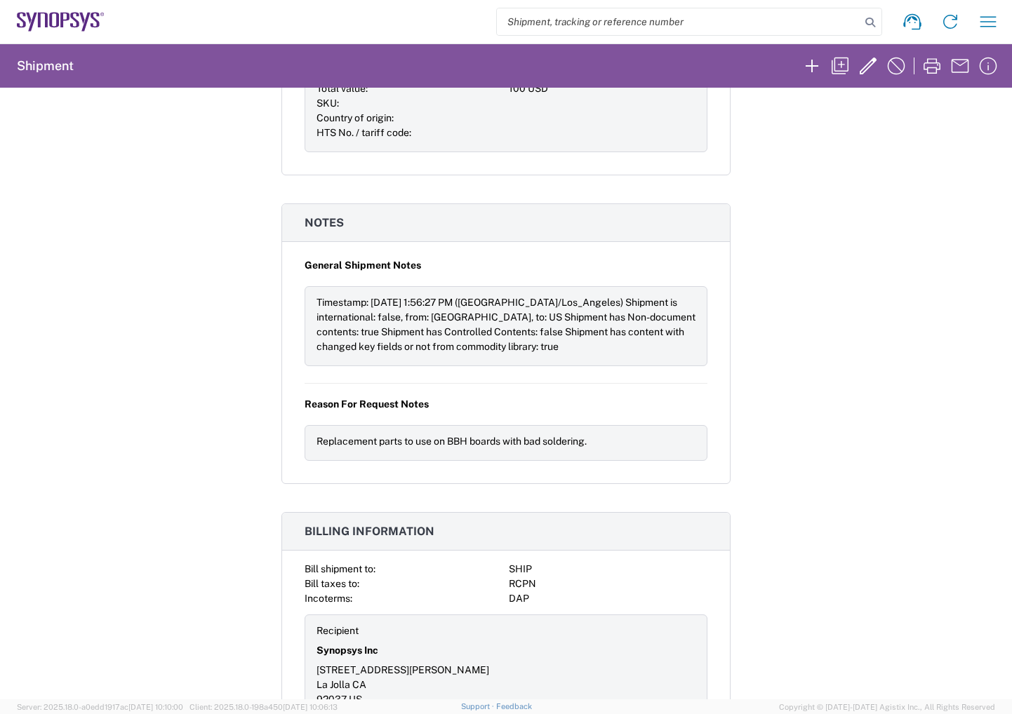
scroll to position [965, 0]
